Goal: Information Seeking & Learning: Stay updated

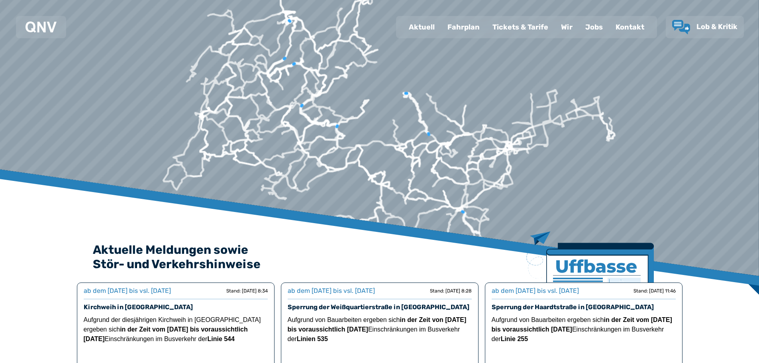
scroll to position [317, 0]
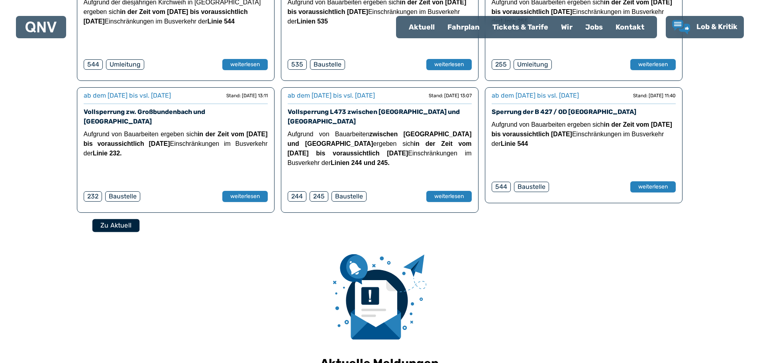
click at [108, 219] on button "Zu Aktuell" at bounding box center [115, 225] width 47 height 13
select select "*"
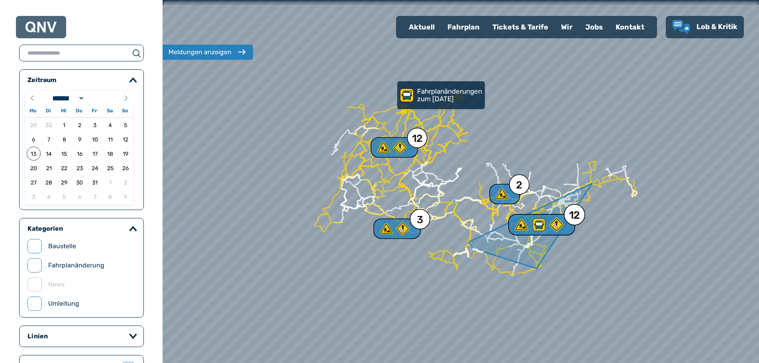
click at [572, 211] on div "12" at bounding box center [575, 215] width 12 height 11
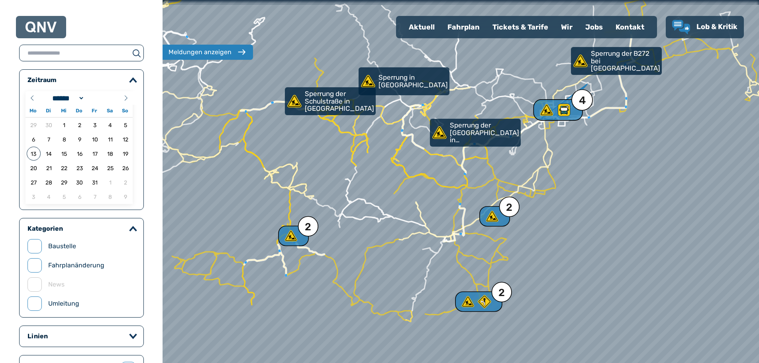
click at [584, 100] on div "4" at bounding box center [582, 100] width 7 height 11
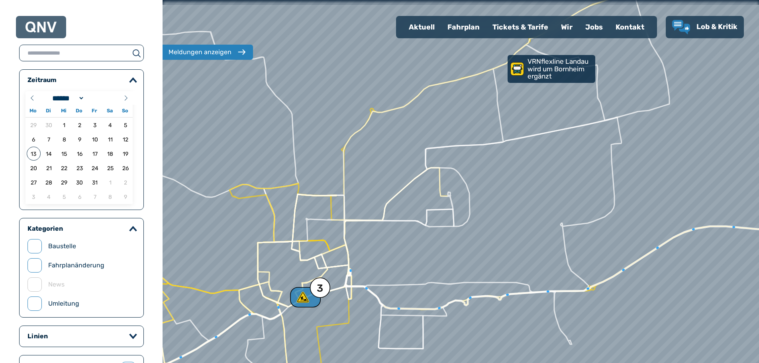
drag, startPoint x: 605, startPoint y: 192, endPoint x: 385, endPoint y: 265, distance: 231.1
click at [387, 272] on div at bounding box center [460, 181] width 715 height 435
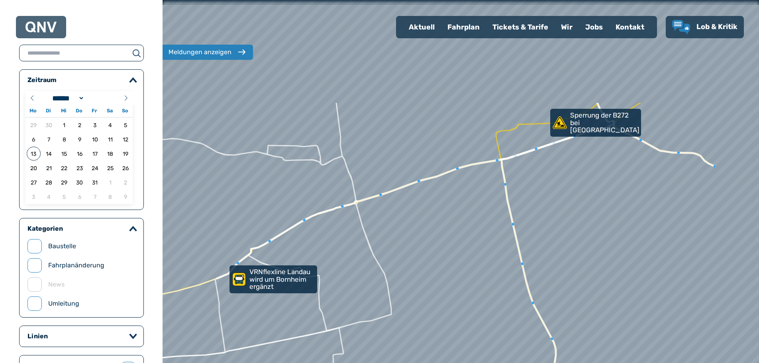
drag, startPoint x: 547, startPoint y: 106, endPoint x: 412, endPoint y: 275, distance: 216.5
click at [412, 275] on div at bounding box center [460, 181] width 715 height 435
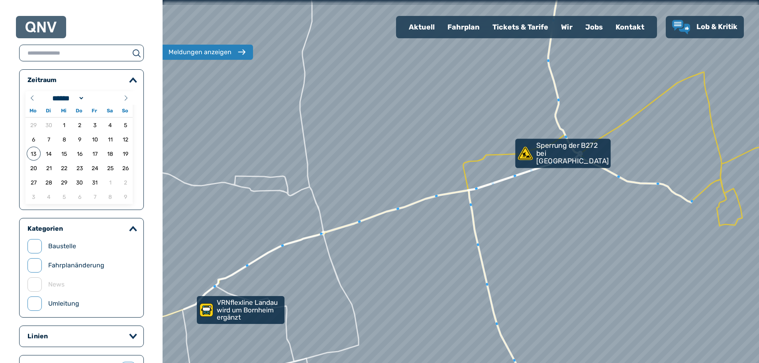
click at [536, 152] on link "Sperrung der B272 bei [GEOGRAPHIC_DATA]" at bounding box center [562, 153] width 95 height 29
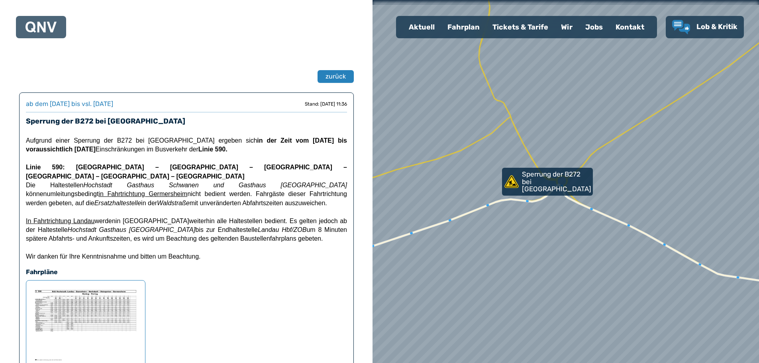
click at [134, 151] on span "Aufgrund einer Sperrung der B272 bei [GEOGRAPHIC_DATA] ergeben sich in der Zeit…" at bounding box center [186, 145] width 321 height 16
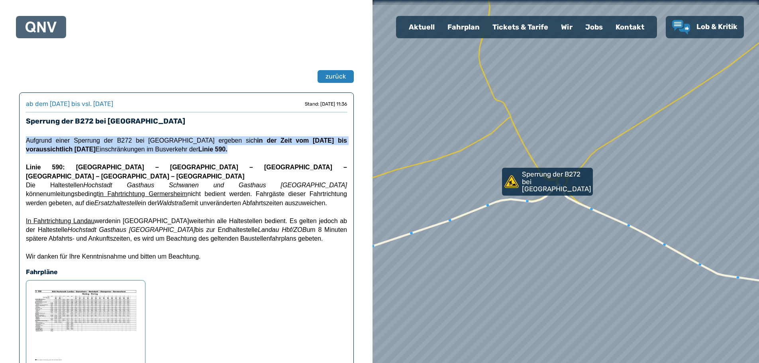
click at [134, 151] on span "Aufgrund einer Sperrung der B272 bei [GEOGRAPHIC_DATA] ergeben sich in der Zeit…" at bounding box center [186, 145] width 321 height 16
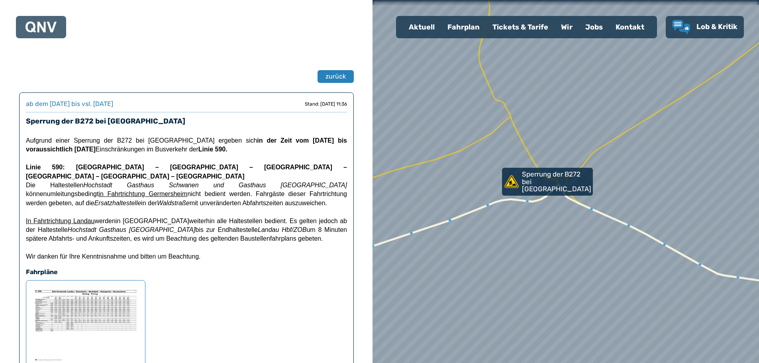
click at [92, 315] on img at bounding box center [86, 325] width 106 height 76
